Goal: Information Seeking & Learning: Check status

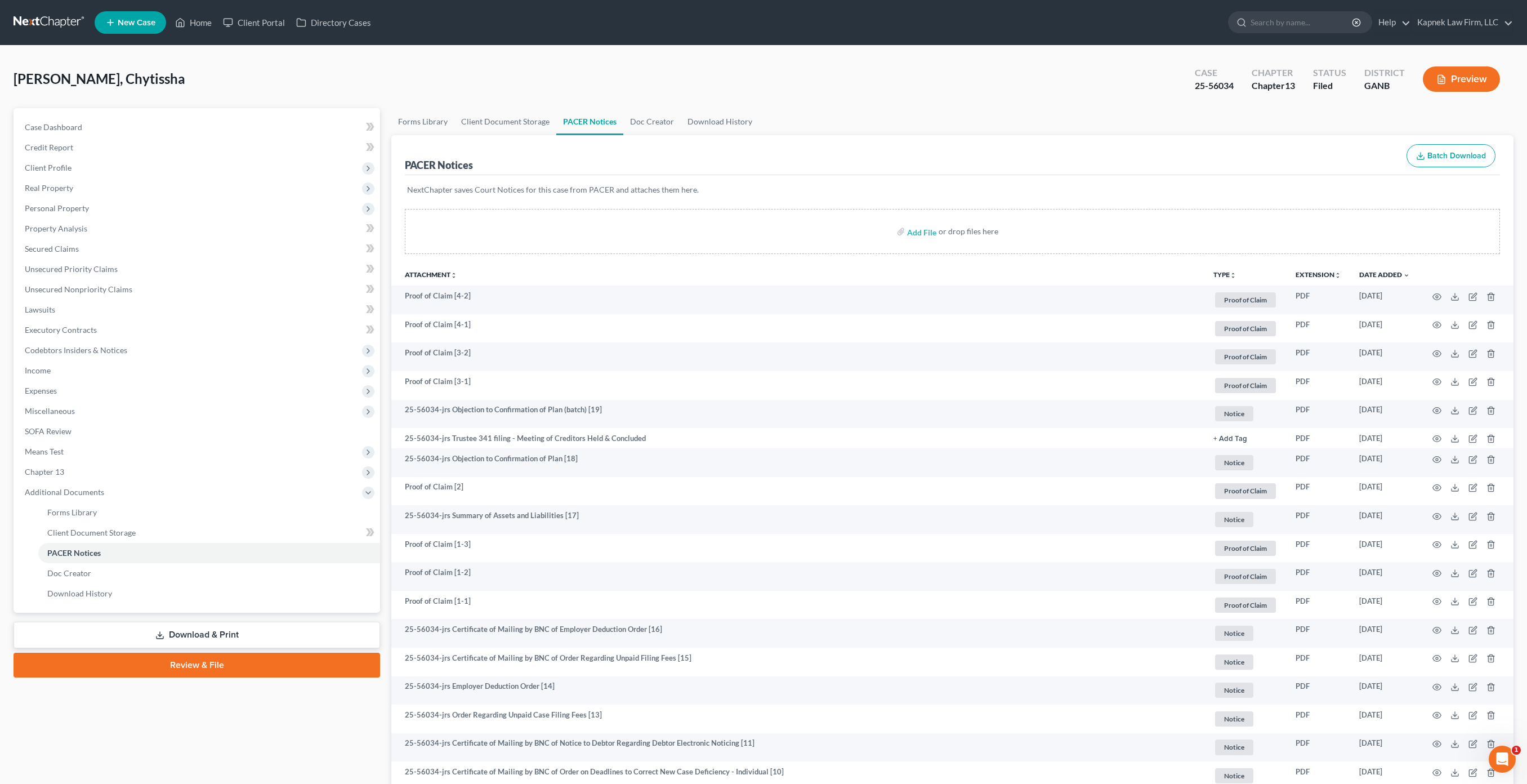
click at [58, 17] on link at bounding box center [50, 22] width 72 height 20
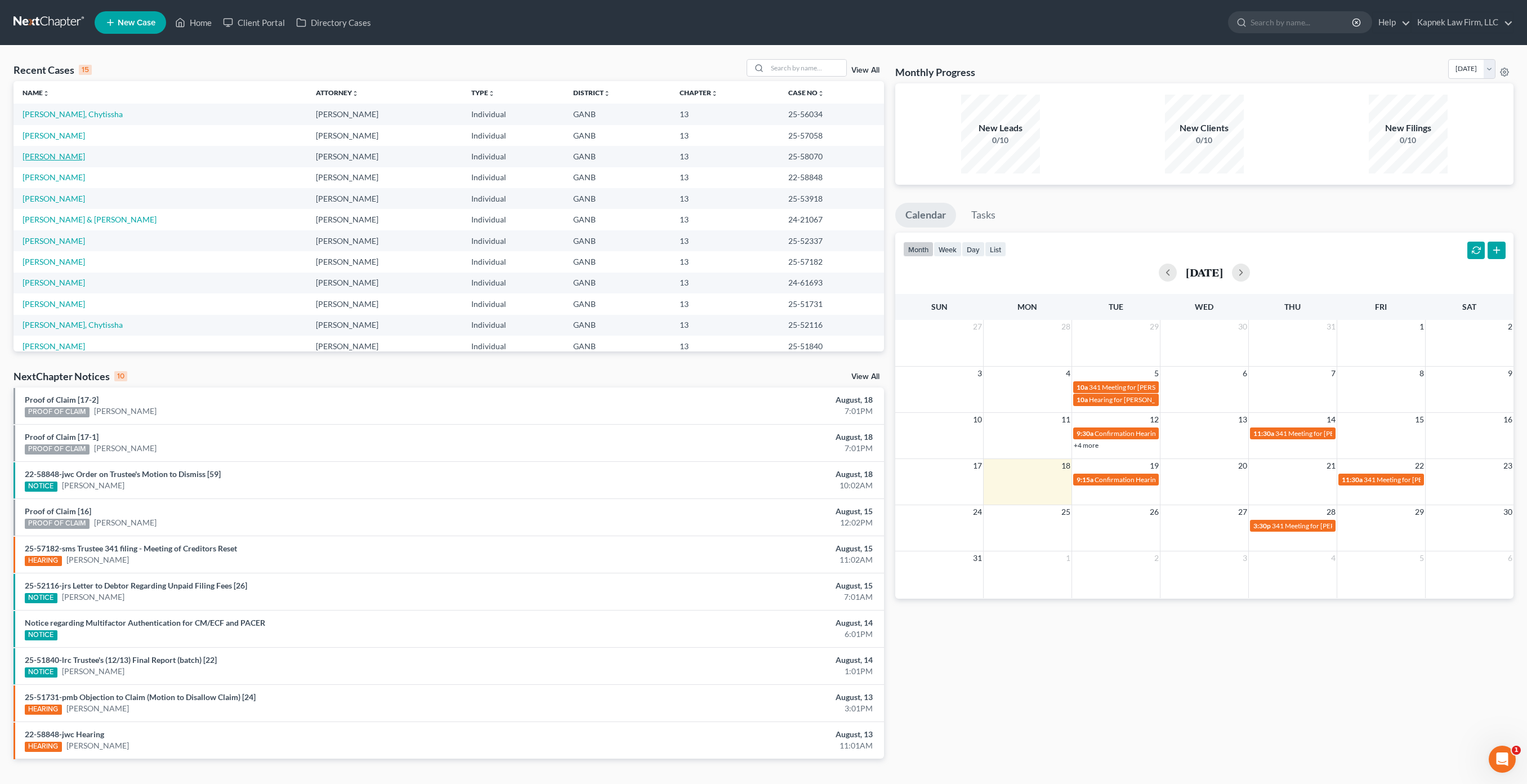
click at [82, 157] on link "[PERSON_NAME]" at bounding box center [54, 156] width 63 height 10
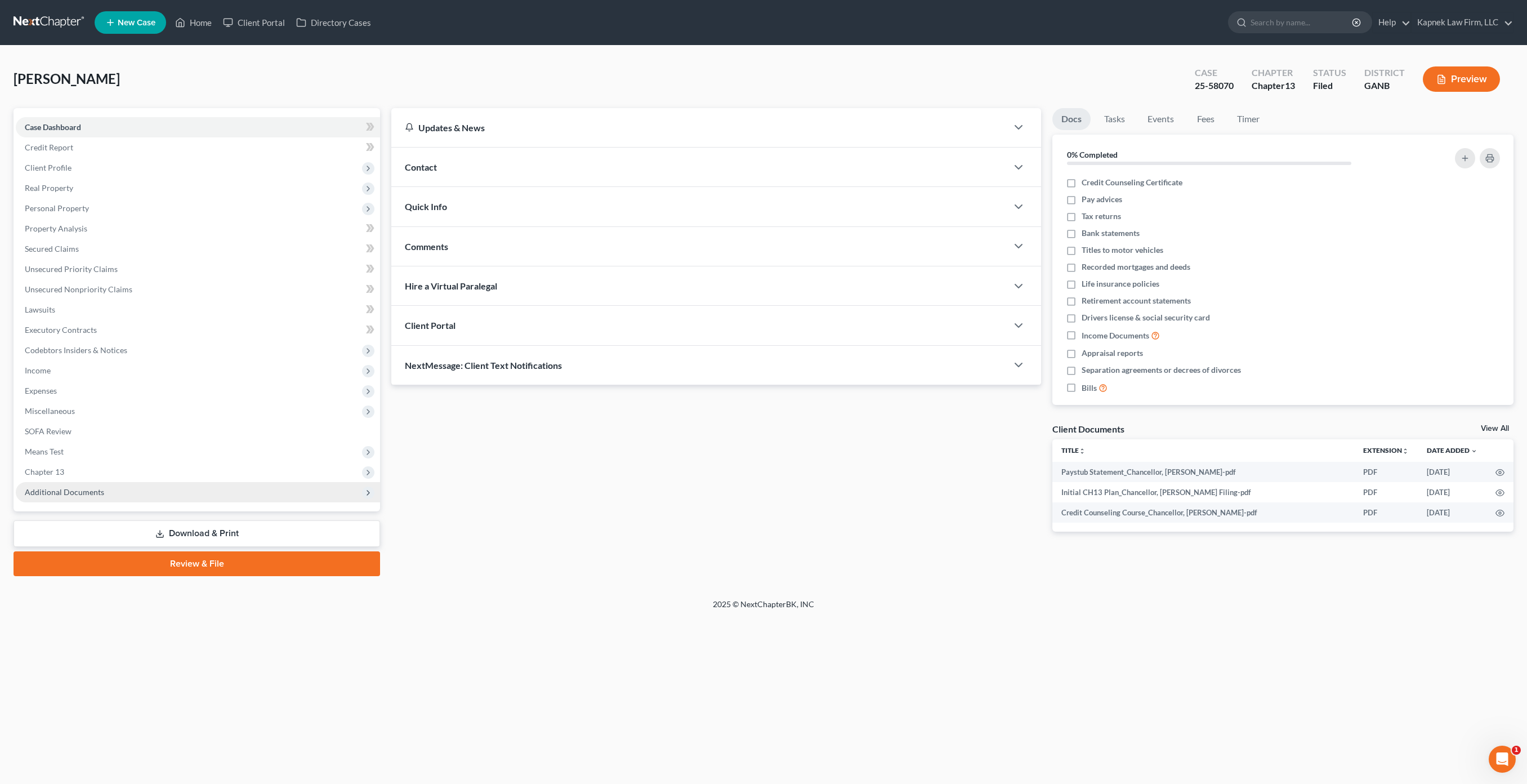
click at [90, 490] on span "Additional Documents" at bounding box center [64, 492] width 79 height 10
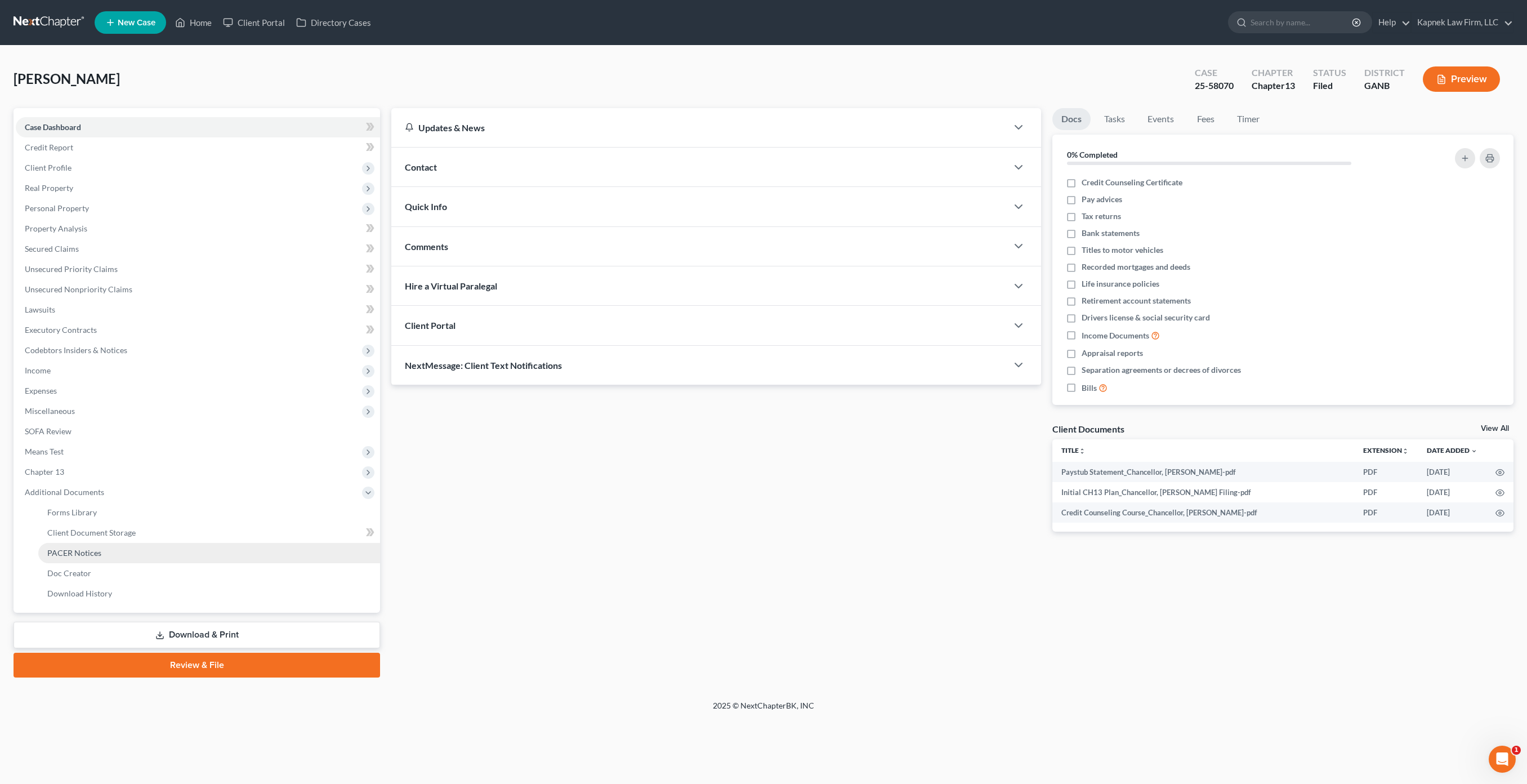
click at [102, 555] on link "PACER Notices" at bounding box center [209, 553] width 342 height 20
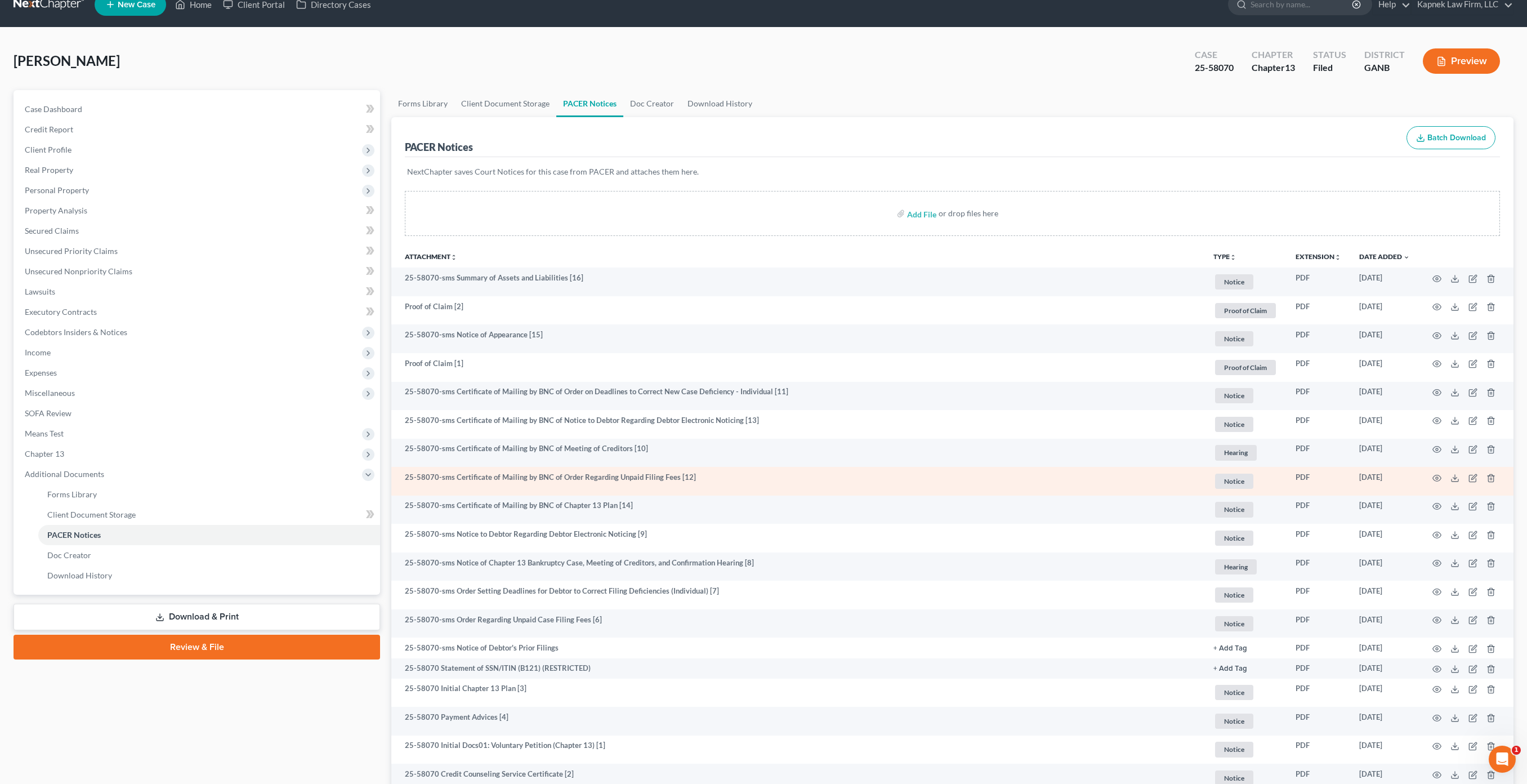
scroll to position [114, 0]
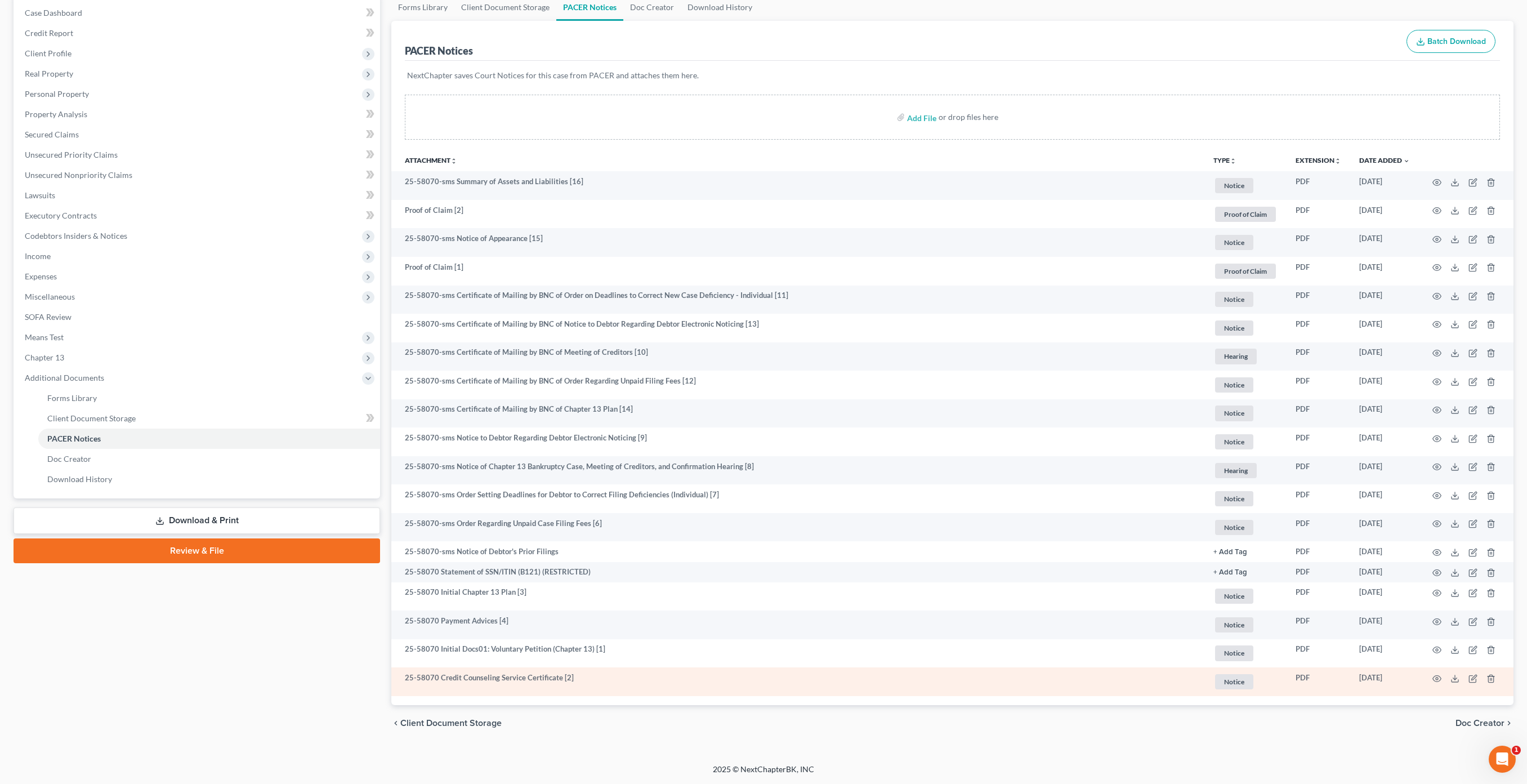
click at [1378, 677] on td "07/19/2025" at bounding box center [1384, 681] width 69 height 29
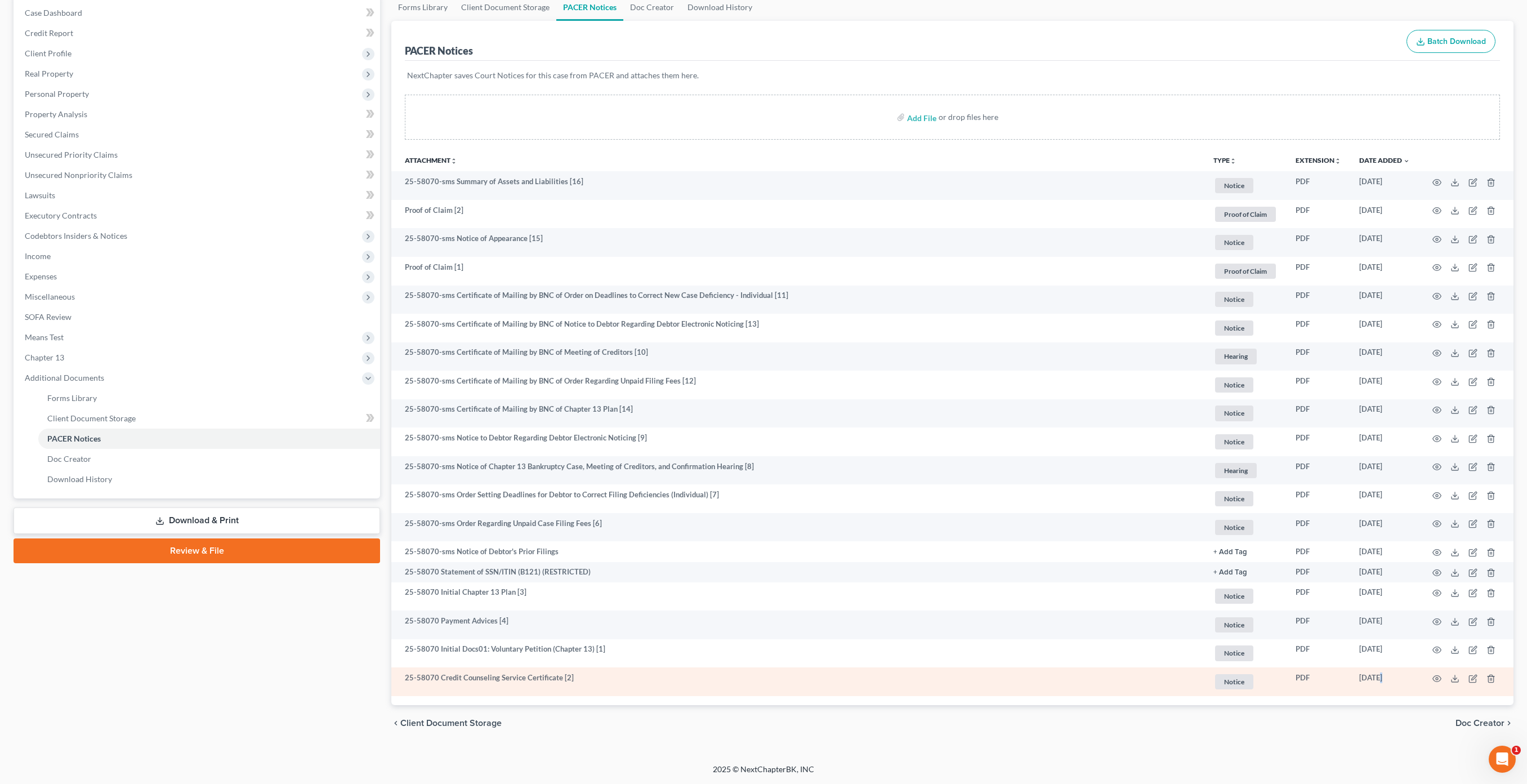
click at [1378, 677] on td "07/19/2025" at bounding box center [1384, 681] width 69 height 29
drag, startPoint x: 1402, startPoint y: 672, endPoint x: 1398, endPoint y: 677, distance: 6.4
click at [1398, 677] on td "07/19/2025" at bounding box center [1384, 681] width 69 height 29
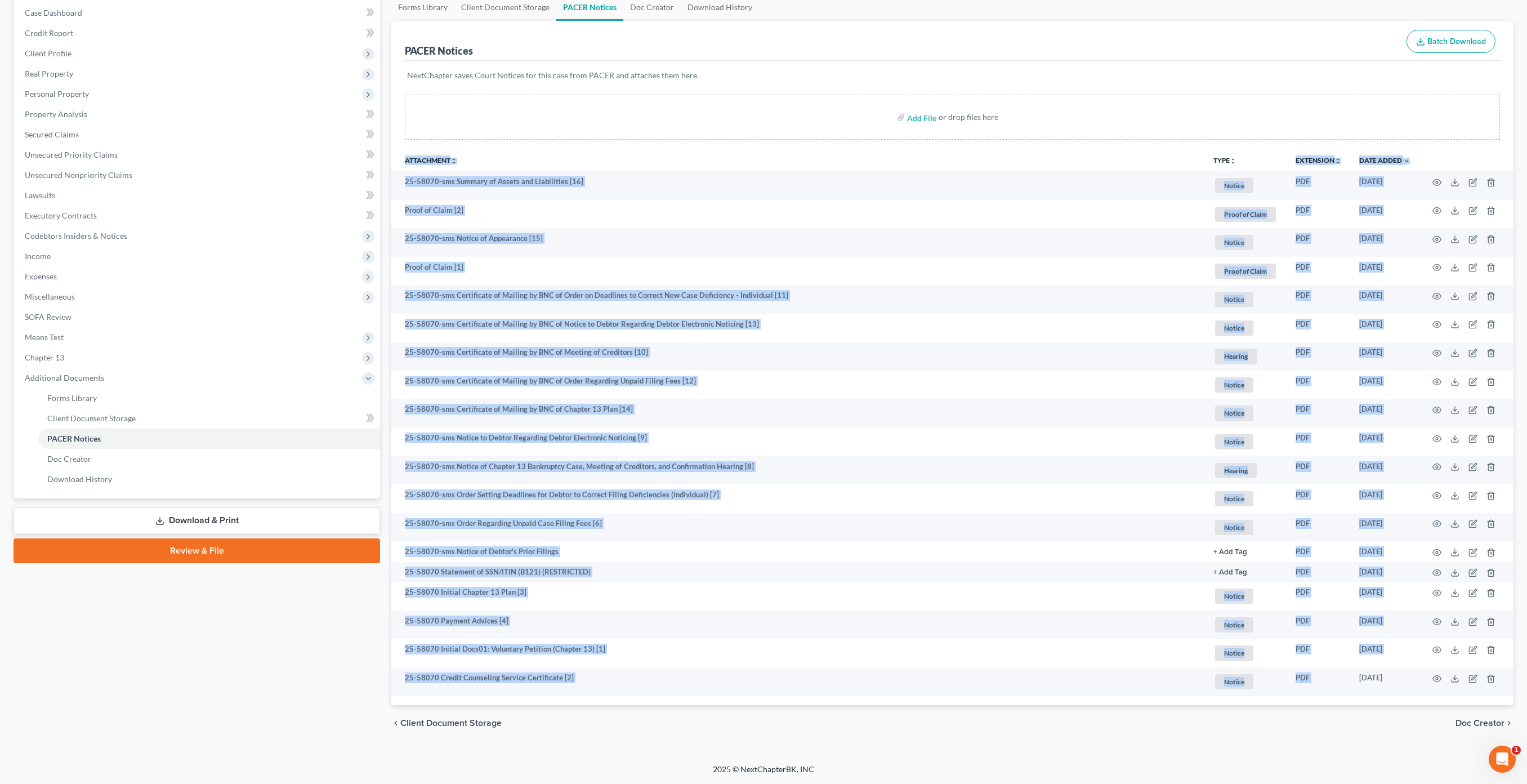
copy table "Attachment unfold_more expand_more expand_less TYPE unfold_more NONE Hearing No…"
